Goal: Task Accomplishment & Management: Manage account settings

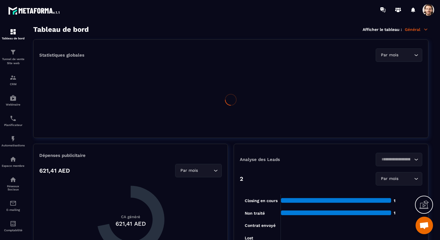
click at [420, 28] on p "Général" at bounding box center [417, 29] width 24 height 5
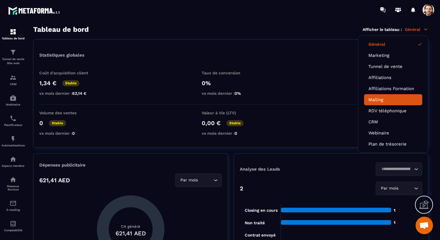
click at [386, 95] on li "Mailing" at bounding box center [393, 99] width 58 height 11
click at [379, 99] on link "Mailing" at bounding box center [392, 99] width 49 height 5
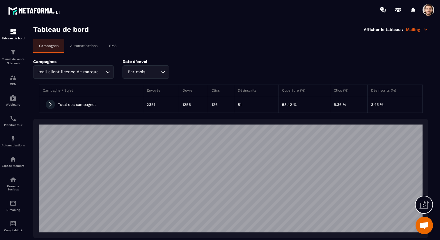
click at [90, 44] on p "Automatisations" at bounding box center [83, 46] width 27 height 4
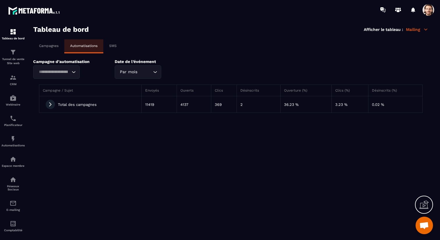
click at [76, 72] on icon "Search for option" at bounding box center [74, 72] width 6 height 6
click at [95, 74] on div "Loading... Send an email "Email 1 - Votre inscription au webinaire est confirmé…" at bounding box center [69, 71] width 73 height 13
click at [47, 107] on span at bounding box center [50, 104] width 9 height 9
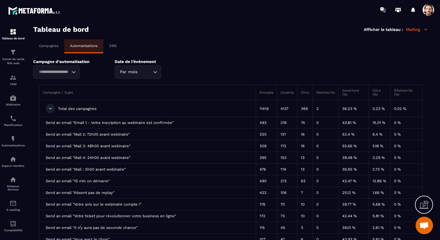
click at [257, 37] on section "Tableau de bord Afficher le tableau : Mailing Campagnes Automatisations SMS Cam…" at bounding box center [230, 132] width 407 height 215
click at [19, 57] on div "Tunnel de vente Site web" at bounding box center [12, 57] width 23 height 17
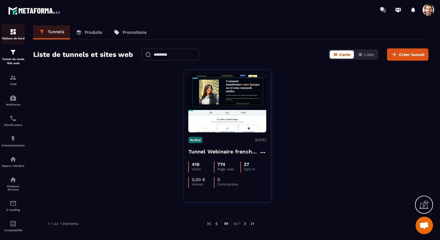
click at [17, 34] on div "Tableau de bord" at bounding box center [12, 34] width 23 height 12
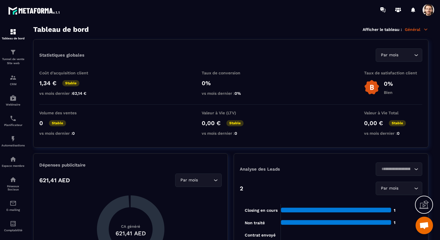
click at [417, 29] on p "Général" at bounding box center [417, 29] width 24 height 5
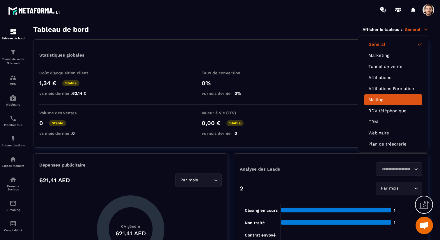
click at [389, 100] on link "Mailing" at bounding box center [392, 99] width 49 height 5
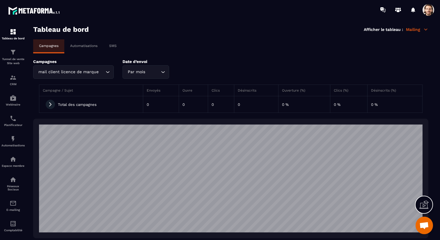
click at [86, 45] on p "Automatisations" at bounding box center [83, 46] width 27 height 4
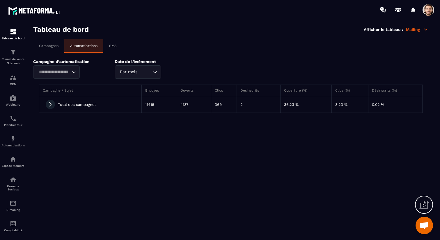
click at [54, 104] on span at bounding box center [50, 104] width 9 height 9
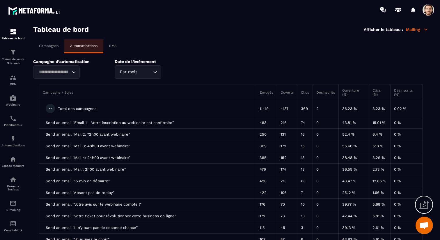
click at [16, 38] on p "Tableau de bord" at bounding box center [12, 38] width 23 height 3
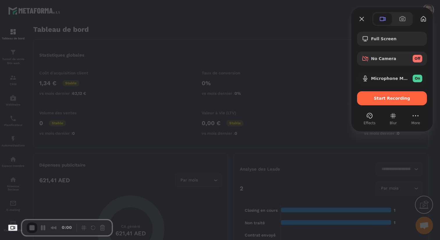
click at [373, 91] on div "Full Screen No Camera Off Microphone MacBook Pro (Built-in) On Start Recording" at bounding box center [392, 68] width 70 height 73
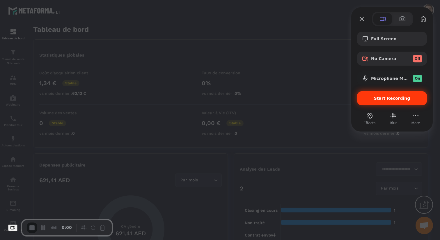
click at [364, 100] on span "Start Recording" at bounding box center [392, 98] width 61 height 5
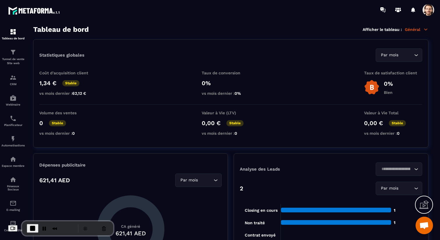
click at [414, 28] on p "Général" at bounding box center [417, 29] width 24 height 5
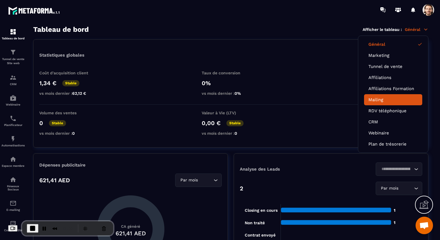
click at [379, 99] on link "Mailing" at bounding box center [392, 99] width 49 height 5
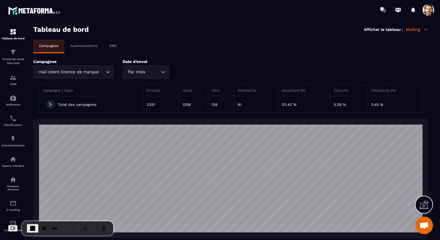
click at [86, 45] on p "Automatisations" at bounding box center [83, 46] width 27 height 4
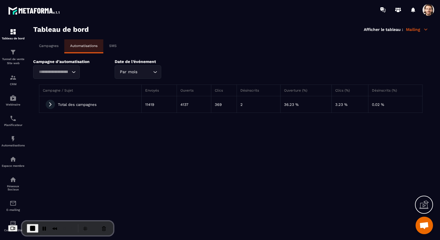
click at [51, 106] on icon at bounding box center [50, 104] width 5 height 5
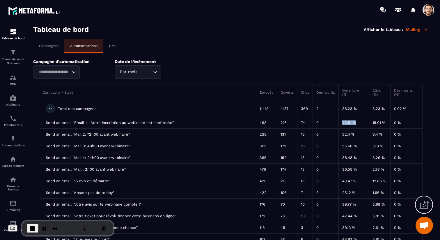
drag, startPoint x: 341, startPoint y: 122, endPoint x: 356, endPoint y: 127, distance: 15.2
click at [356, 127] on td "43.81 %" at bounding box center [354, 123] width 30 height 12
click at [428, 7] on span at bounding box center [429, 10] width 12 height 12
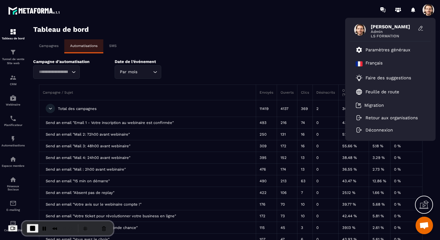
click at [295, 44] on div "Campagnes Automatisations SMS" at bounding box center [230, 46] width 395 height 14
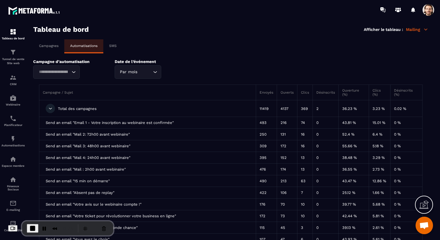
click at [431, 11] on span at bounding box center [429, 10] width 12 height 12
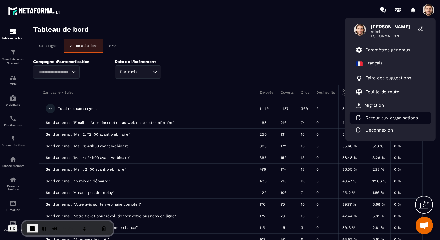
click at [377, 119] on p "Retour aux organisations" at bounding box center [392, 117] width 52 height 5
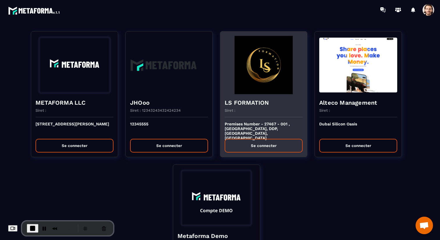
click at [236, 102] on h4 "LS FORMATION" at bounding box center [264, 102] width 78 height 8
